Goal: Task Accomplishment & Management: Manage account settings

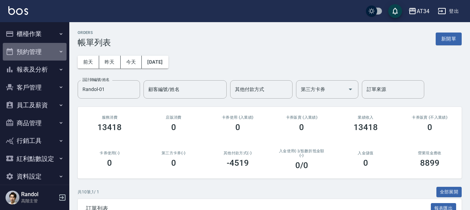
click at [37, 52] on button "預約管理" at bounding box center [35, 52] width 64 height 18
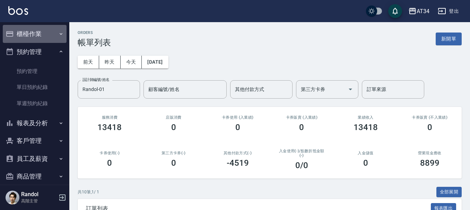
click at [55, 28] on button "櫃檯作業" at bounding box center [35, 34] width 64 height 18
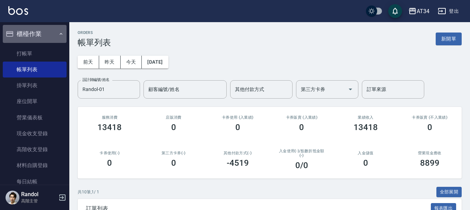
click at [43, 33] on button "櫃檯作業" at bounding box center [35, 34] width 64 height 18
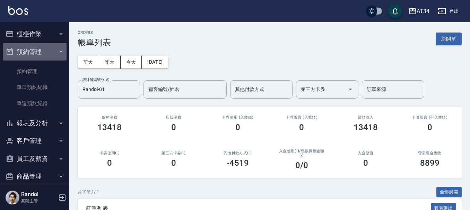
click at [44, 53] on button "預約管理" at bounding box center [35, 52] width 64 height 18
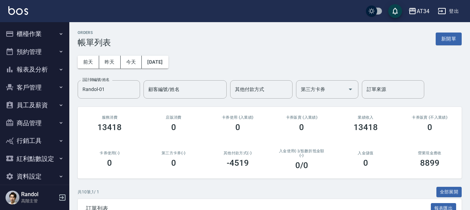
click at [46, 53] on button "預約管理" at bounding box center [35, 52] width 64 height 18
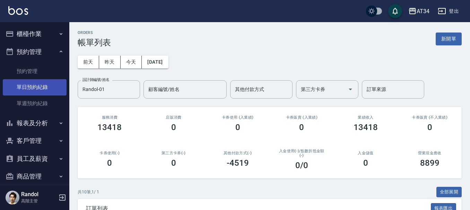
click at [43, 89] on link "單日預約紀錄" at bounding box center [35, 87] width 64 height 16
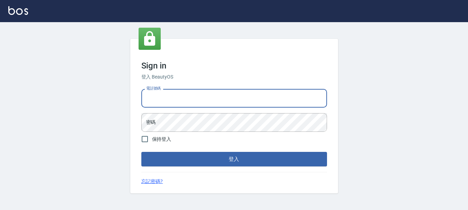
click at [146, 98] on input "電話號碼" at bounding box center [234, 98] width 186 height 19
type input "0928200634"
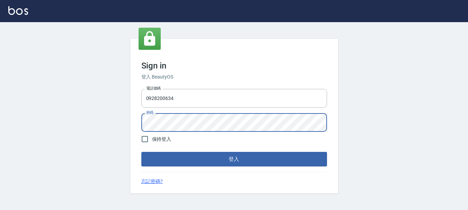
click at [141, 152] on button "登入" at bounding box center [234, 159] width 186 height 15
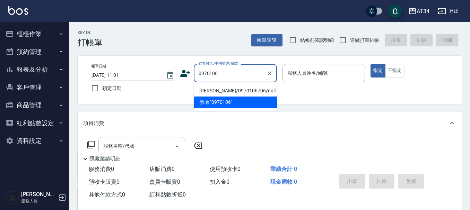
click at [236, 89] on li "[PERSON_NAME]/0970106706/null" at bounding box center [235, 90] width 83 height 11
type input "[PERSON_NAME]/0970106706/null"
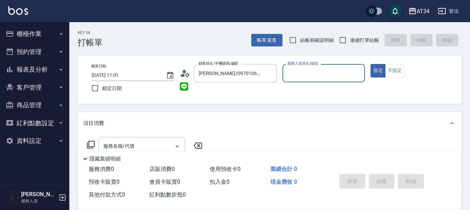
click at [187, 74] on icon at bounding box center [187, 75] width 4 height 4
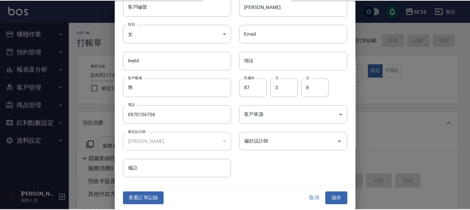
scroll to position [30, 0]
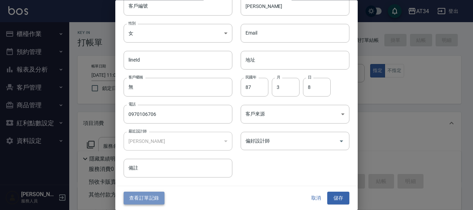
click at [159, 193] on button "查看訂單記錄" at bounding box center [144, 198] width 41 height 13
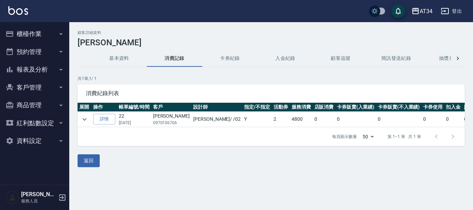
click at [51, 36] on button "櫃檯作業" at bounding box center [35, 34] width 64 height 18
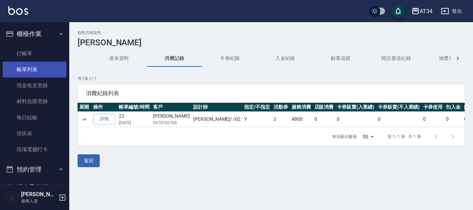
click at [47, 63] on link "帳單列表" at bounding box center [35, 70] width 64 height 16
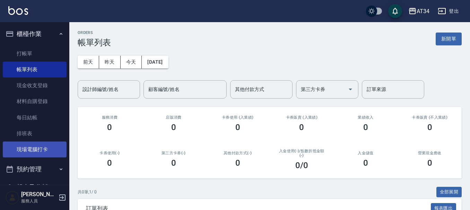
scroll to position [91, 0]
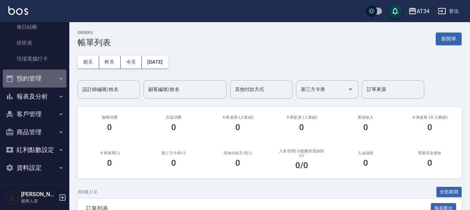
click at [35, 76] on button "預約管理" at bounding box center [35, 79] width 64 height 18
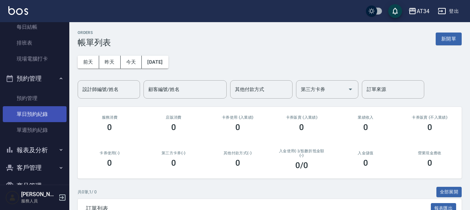
click at [44, 117] on link "單日預約紀錄" at bounding box center [35, 114] width 64 height 16
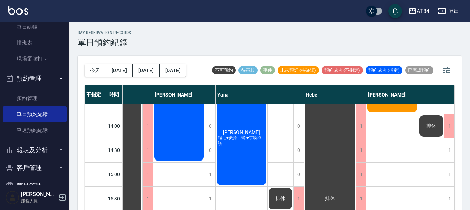
scroll to position [3, 493]
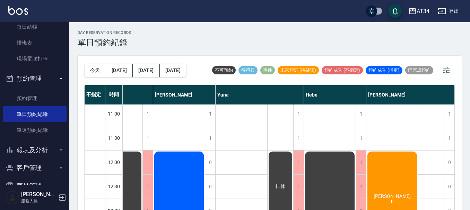
click at [3, 106] on link "單日預約紀錄" at bounding box center [35, 114] width 64 height 16
click at [451, 206] on div "不指定 時間 [PERSON_NAME] [PERSON_NAME] Seven [PERSON_NAME] [PERSON_NAME] [PERSON_NA…" at bounding box center [270, 148] width 370 height 126
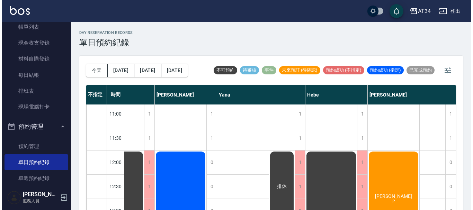
scroll to position [0, 0]
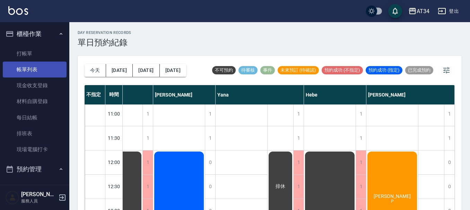
click at [37, 73] on link "帳單列表" at bounding box center [35, 70] width 64 height 16
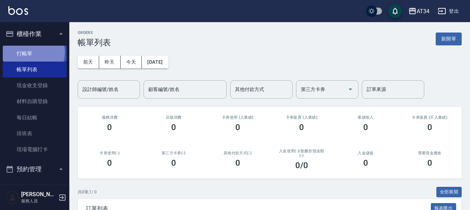
click at [25, 52] on link "打帳單" at bounding box center [35, 54] width 64 height 16
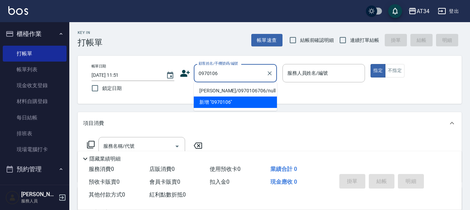
click at [243, 90] on li "[PERSON_NAME]/0970106706/null" at bounding box center [235, 90] width 83 height 11
type input "[PERSON_NAME]/0970106706/null"
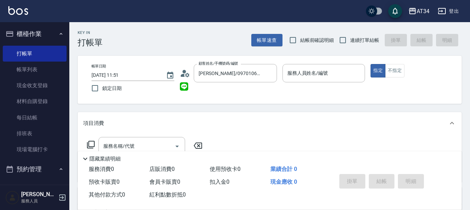
click at [188, 73] on icon at bounding box center [185, 73] width 10 height 10
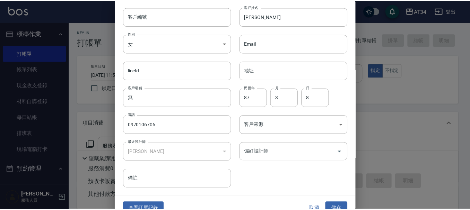
scroll to position [30, 0]
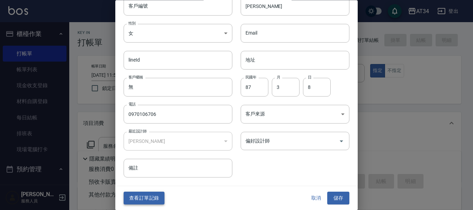
click at [155, 195] on button "查看訂單記錄" at bounding box center [144, 198] width 41 height 13
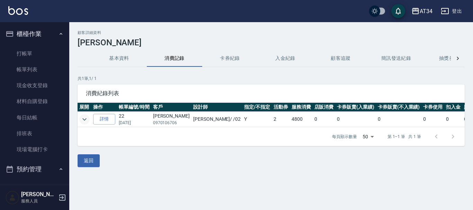
click at [86, 117] on icon "expand row" at bounding box center [84, 119] width 8 height 8
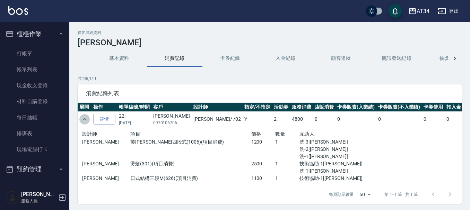
click at [86, 117] on icon "expand row" at bounding box center [84, 119] width 8 height 8
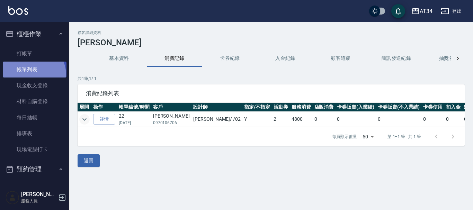
click at [30, 76] on link "帳單列表" at bounding box center [35, 70] width 64 height 16
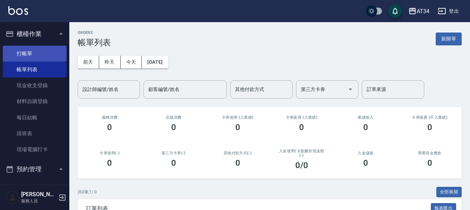
scroll to position [5, 0]
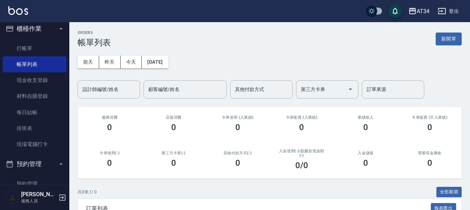
click at [53, 29] on button "櫃檯作業" at bounding box center [35, 29] width 64 height 18
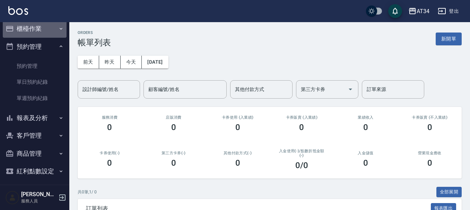
click at [53, 30] on button "櫃檯作業" at bounding box center [35, 29] width 64 height 18
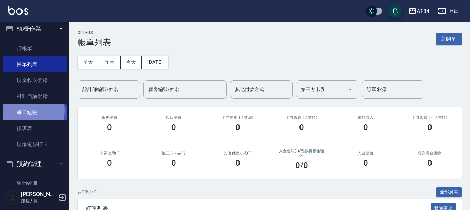
click at [25, 111] on link "每日結帳" at bounding box center [35, 113] width 64 height 16
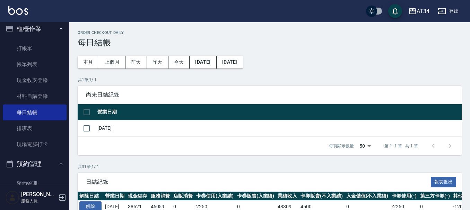
click at [40, 32] on button "櫃檯作業" at bounding box center [35, 29] width 64 height 18
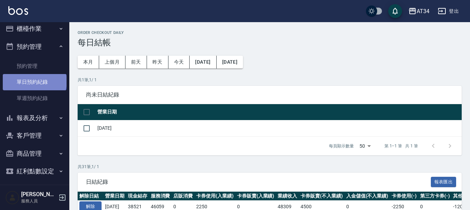
click at [34, 81] on link "單日預約紀錄" at bounding box center [35, 82] width 64 height 16
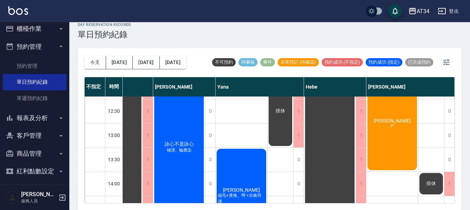
scroll to position [107, 493]
